Goal: Task Accomplishment & Management: Manage account settings

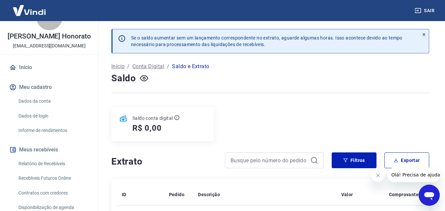
scroll to position [33, 0]
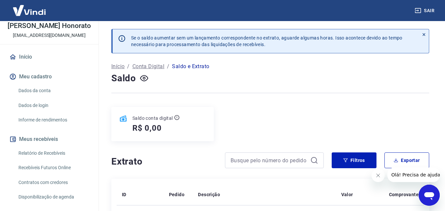
click at [59, 151] on link "Relatório de Recebíveis" at bounding box center [53, 154] width 75 height 14
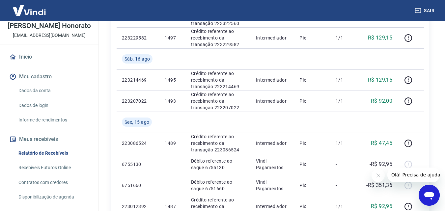
scroll to position [263, 0]
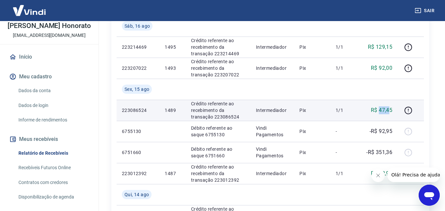
drag, startPoint x: 381, startPoint y: 110, endPoint x: 391, endPoint y: 110, distance: 10.2
click at [391, 110] on p "R$ 47,45" at bounding box center [381, 110] width 21 height 8
click at [397, 109] on td "R$ 47,45" at bounding box center [378, 110] width 37 height 21
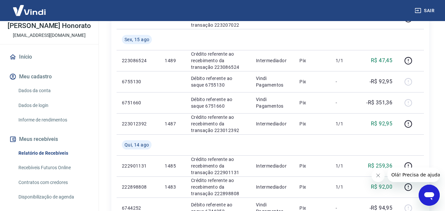
scroll to position [329, 0]
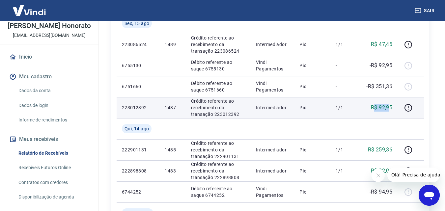
drag, startPoint x: 375, startPoint y: 108, endPoint x: 392, endPoint y: 109, distance: 16.8
click at [390, 109] on p "R$ 92,95" at bounding box center [381, 108] width 21 height 8
click at [392, 109] on p "R$ 92,95" at bounding box center [381, 108] width 21 height 8
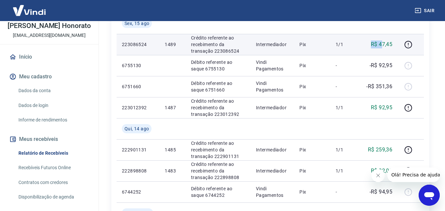
drag, startPoint x: 370, startPoint y: 35, endPoint x: 382, endPoint y: 40, distance: 13.3
click at [382, 40] on td "R$ 47,45" at bounding box center [378, 44] width 37 height 21
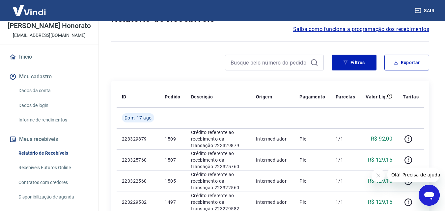
scroll to position [66, 0]
